Goal: Task Accomplishment & Management: Complete application form

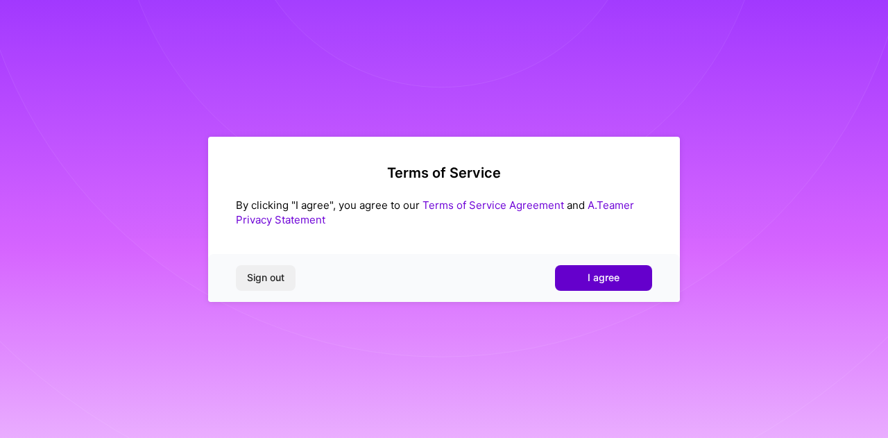
click at [602, 270] on button "I agree" at bounding box center [603, 277] width 97 height 25
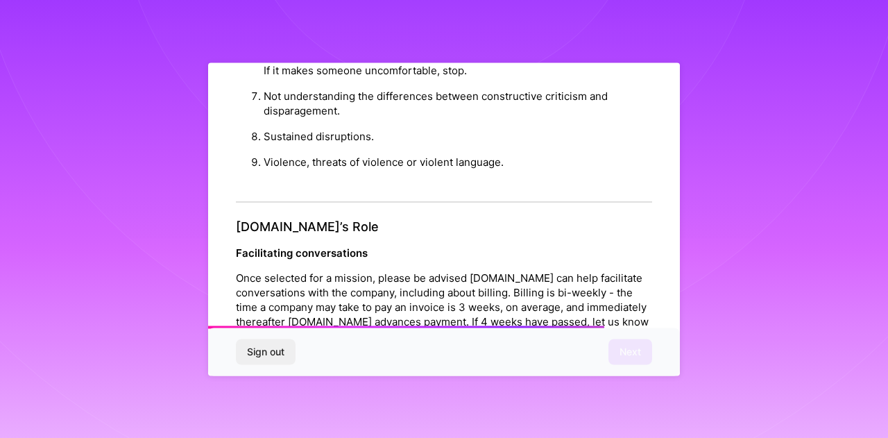
scroll to position [1653, 0]
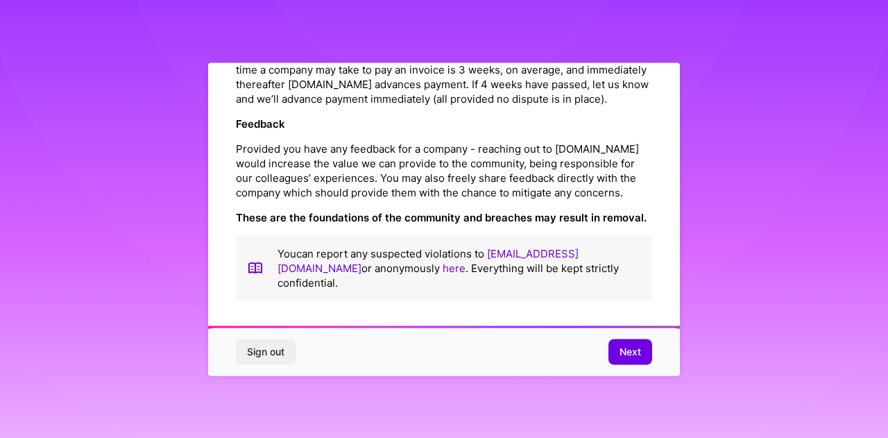
click at [606, 335] on div "Sign out Next" at bounding box center [444, 351] width 472 height 47
click at [624, 355] on span "Next" at bounding box center [631, 352] width 22 height 14
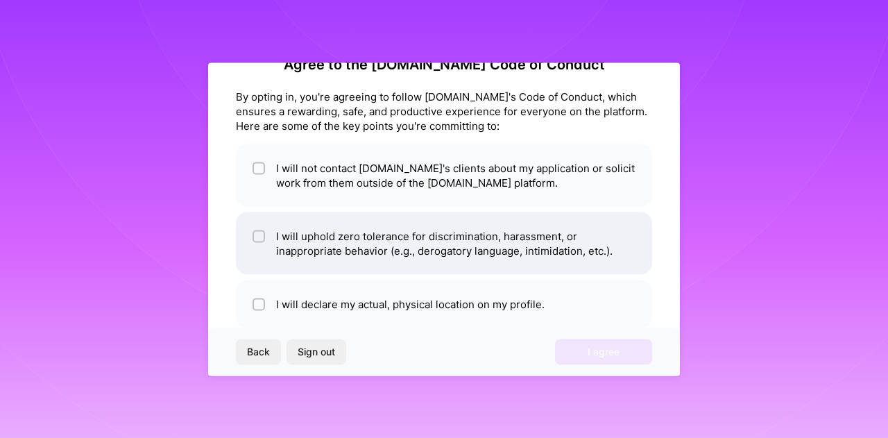
scroll to position [61, 0]
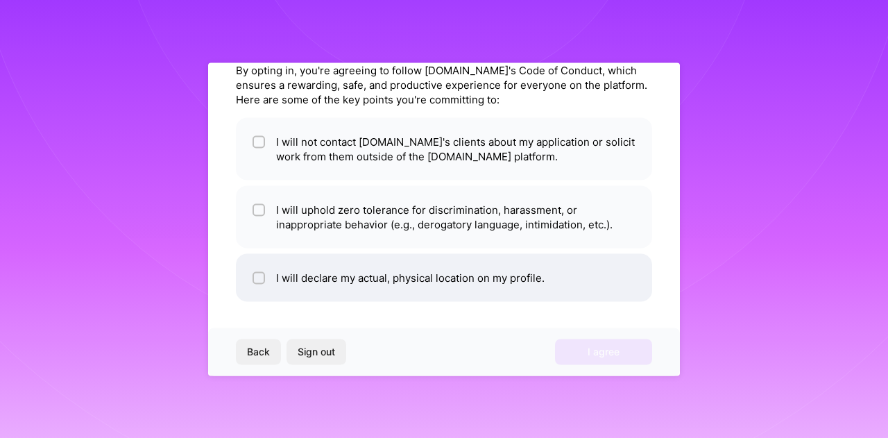
click at [483, 253] on li "I will declare my actual, physical location on my profile." at bounding box center [444, 277] width 416 height 48
checkbox input "true"
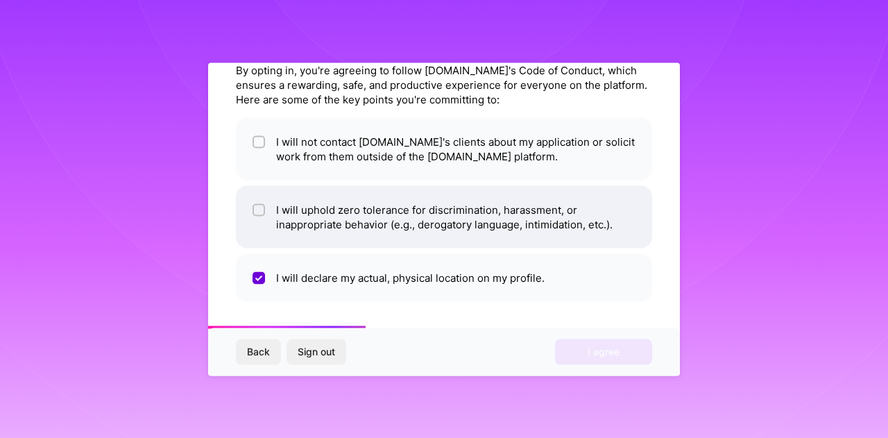
click at [470, 216] on li "I will uphold zero tolerance for discrimination, harassment, or inappropriate b…" at bounding box center [444, 216] width 416 height 62
checkbox input "true"
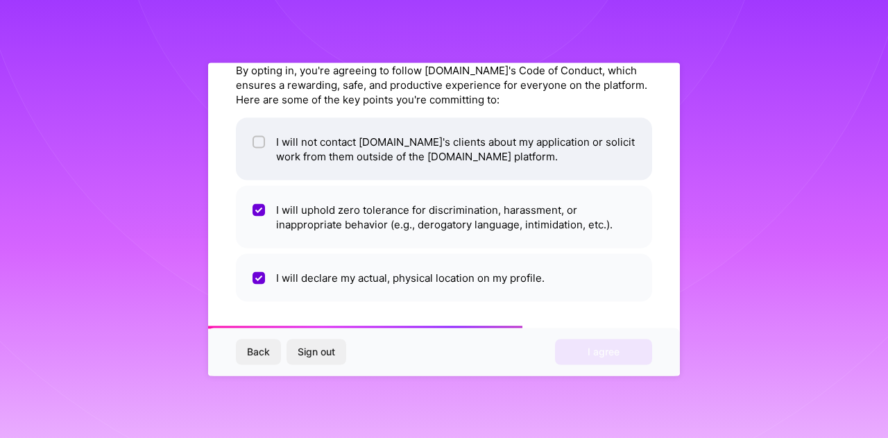
click at [466, 163] on li "I will not contact [DOMAIN_NAME]'s clients about my application or solicit work…" at bounding box center [444, 148] width 416 height 62
checkbox input "true"
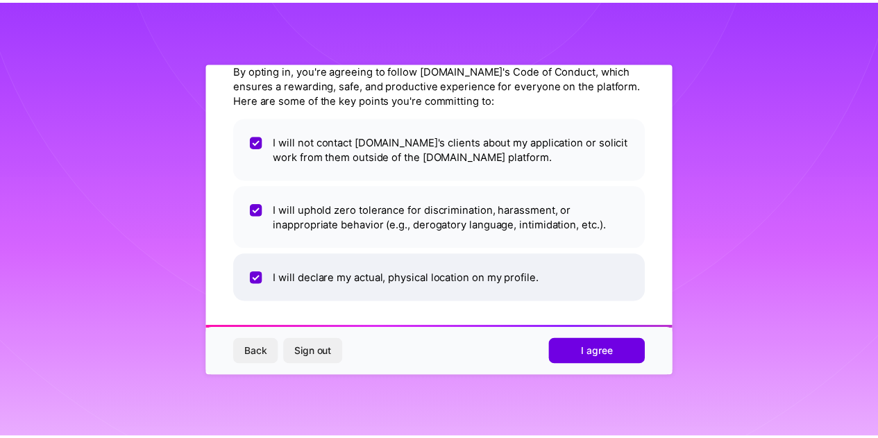
scroll to position [0, 0]
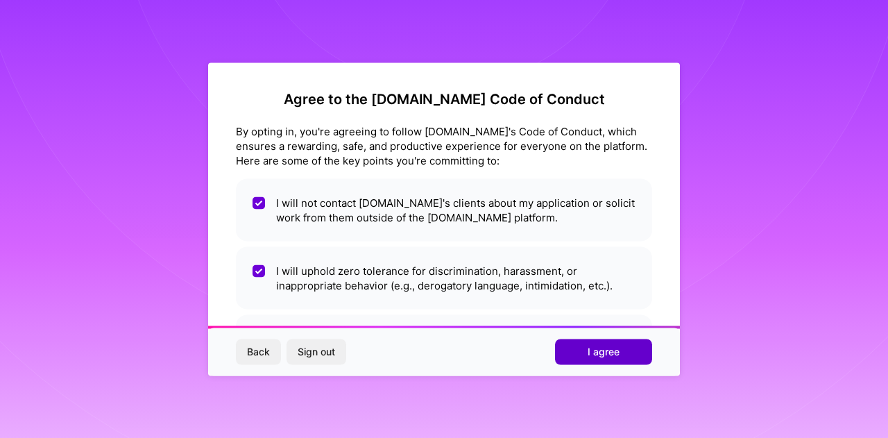
click at [581, 353] on button "I agree" at bounding box center [603, 351] width 97 height 25
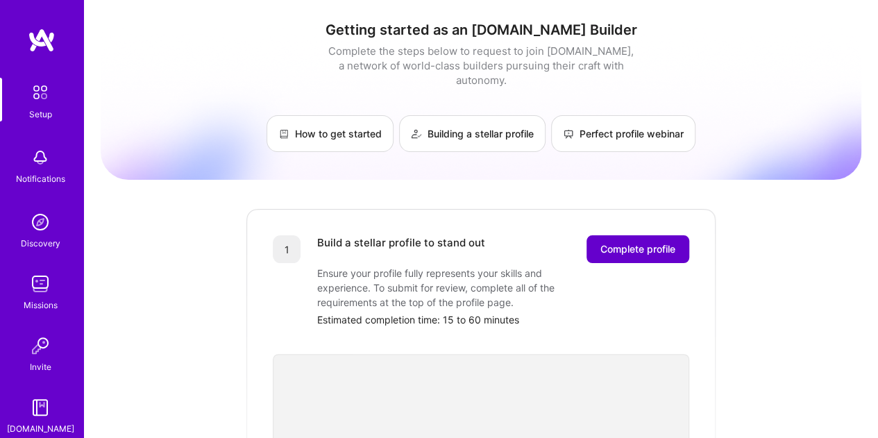
click at [602, 242] on span "Complete profile" at bounding box center [637, 249] width 75 height 14
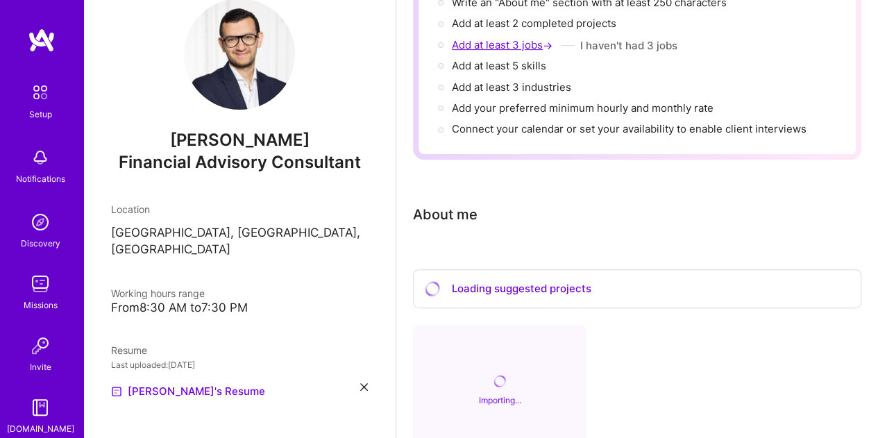
scroll to position [278, 0]
